Goal: Transaction & Acquisition: Subscribe to service/newsletter

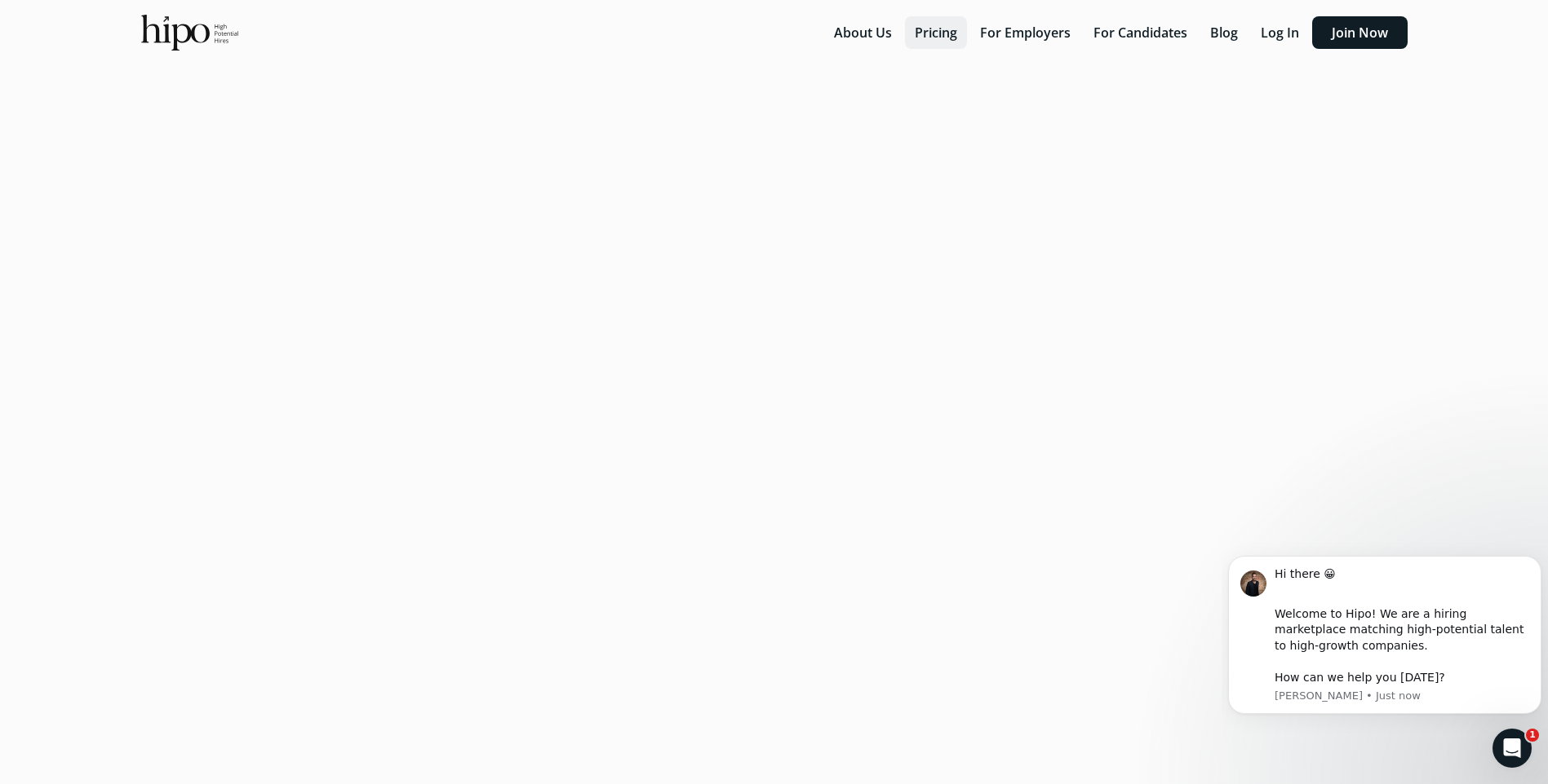
click at [947, 32] on button "Pricing" at bounding box center [936, 33] width 62 height 33
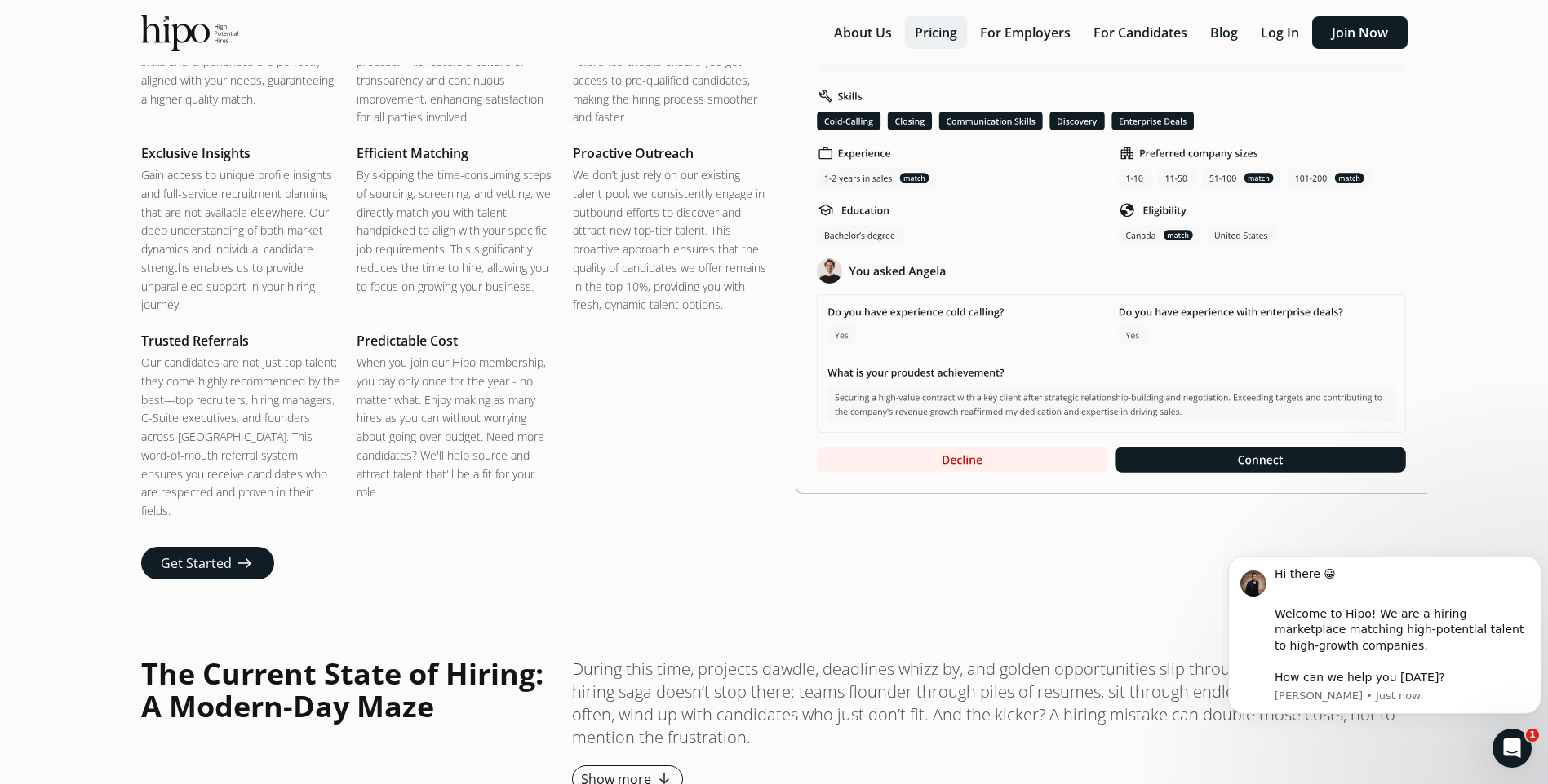
scroll to position [3935, 0]
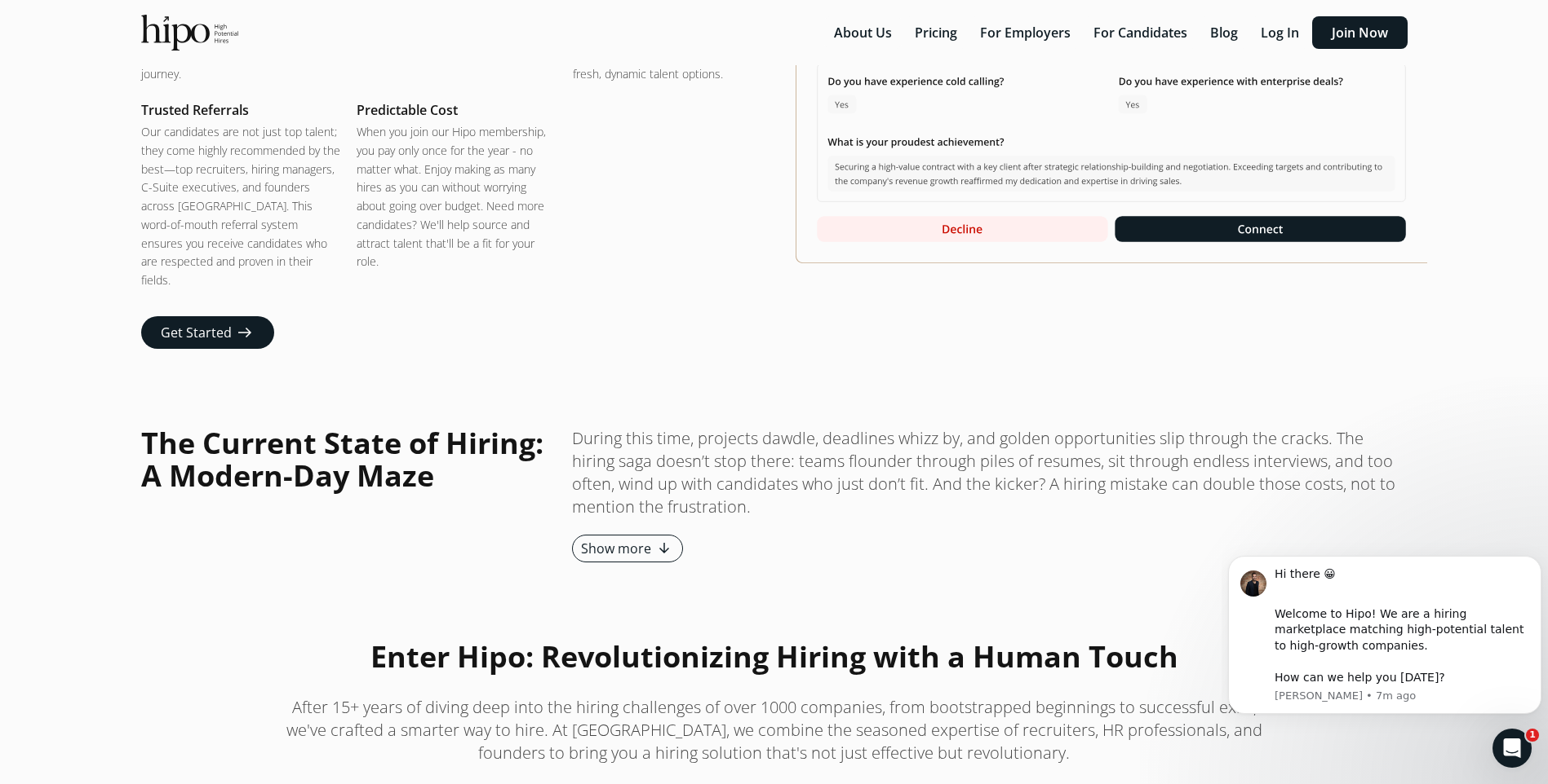
scroll to position [4005, 0]
click at [1534, 562] on icon "Dismiss notification" at bounding box center [1536, 561] width 5 height 5
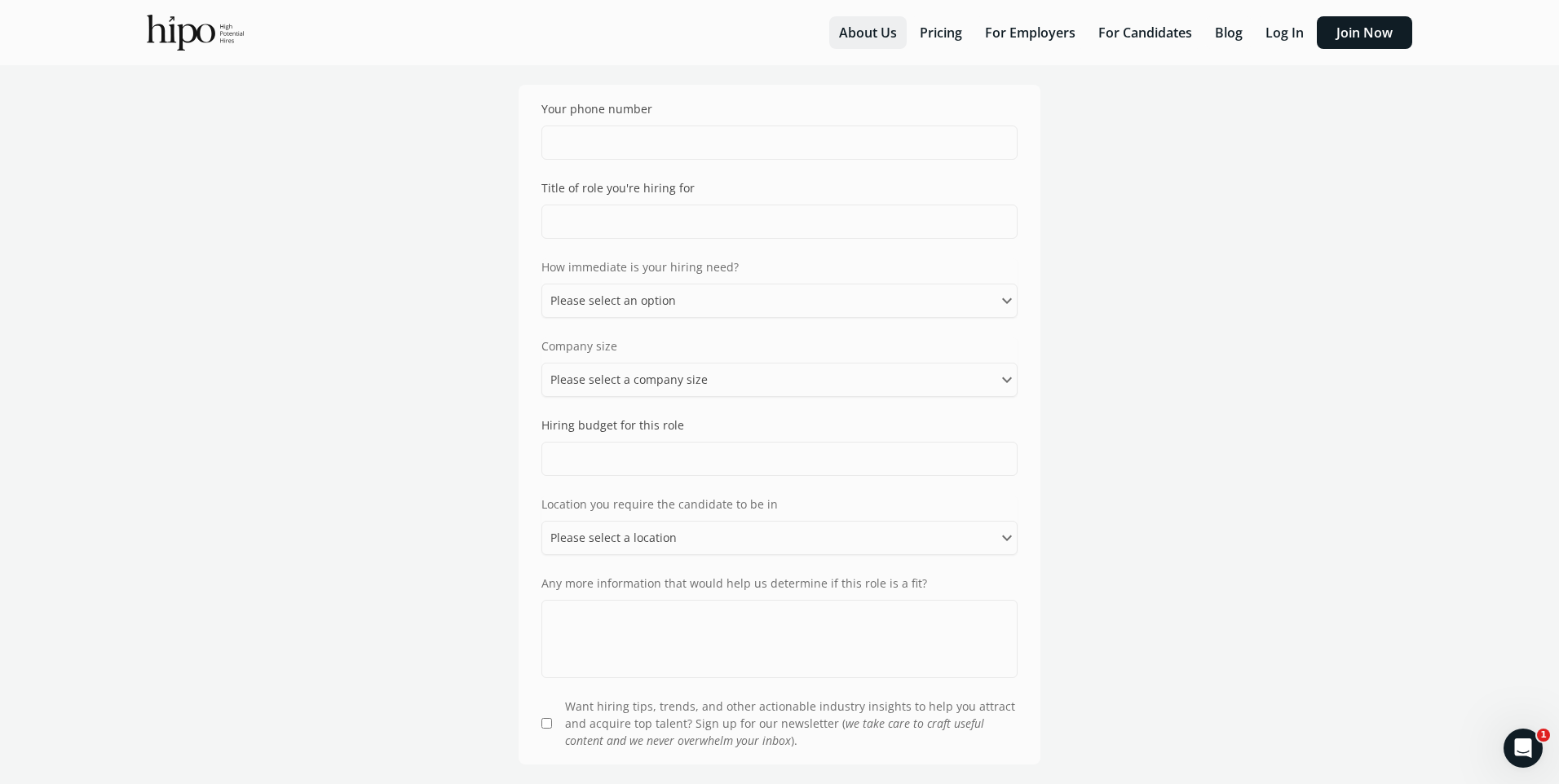
click at [856, 30] on button "About Us" at bounding box center [868, 33] width 77 height 33
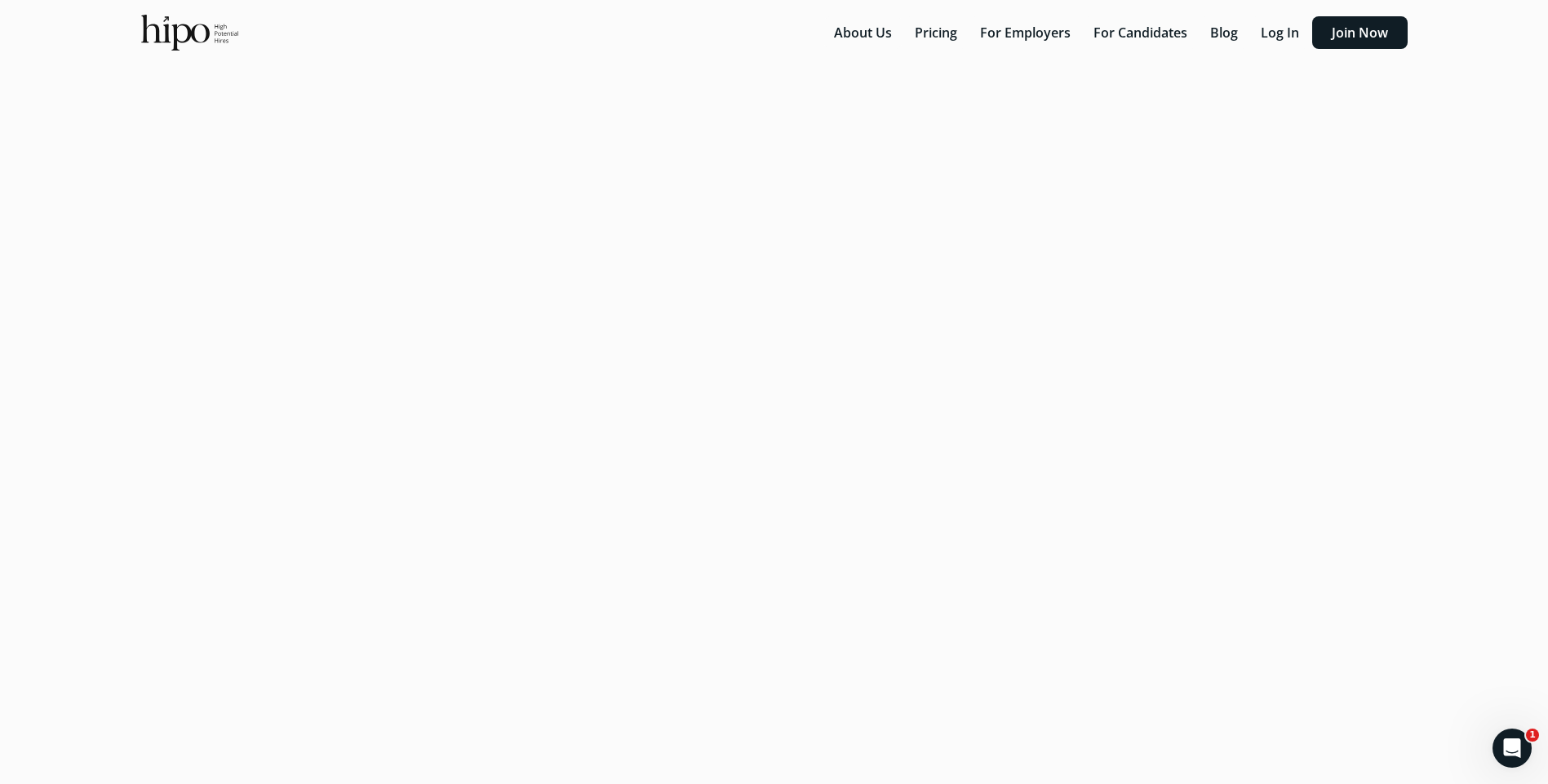
scroll to position [4, 0]
